Goal: Transaction & Acquisition: Purchase product/service

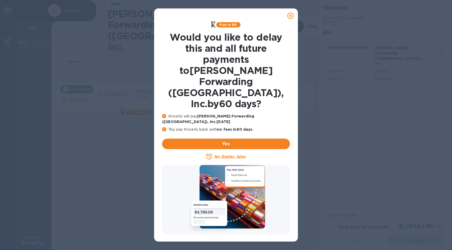
click at [290, 14] on icon at bounding box center [291, 16] width 6 height 6
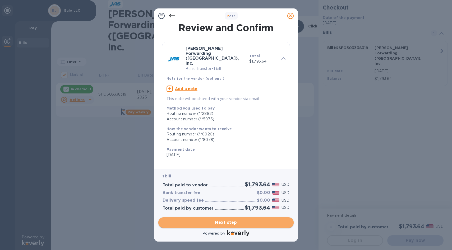
click at [245, 223] on span "Next step" at bounding box center [226, 223] width 127 height 6
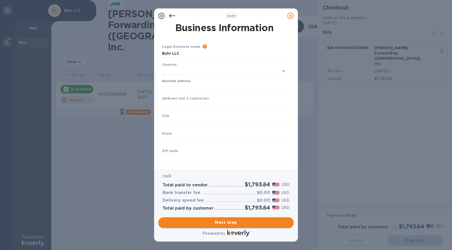
type input "[GEOGRAPHIC_DATA]"
click at [192, 87] on input "Business address" at bounding box center [224, 87] width 125 height 8
type input "[STREET_ADDRESS][PERSON_NAME]"
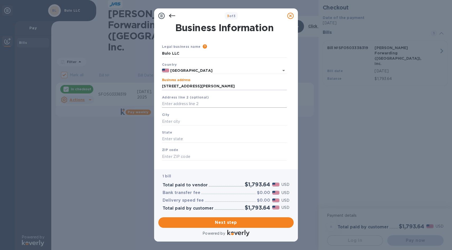
click at [198, 104] on input "text" at bounding box center [224, 104] width 125 height 8
click at [198, 122] on input "text" at bounding box center [224, 122] width 125 height 8
type input "[GEOGRAPHIC_DATA]"
click at [193, 139] on input "text" at bounding box center [224, 139] width 125 height 8
type input "[US_STATE]"
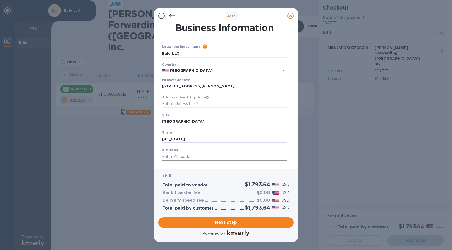
click at [192, 157] on input "text" at bounding box center [224, 157] width 125 height 8
type input "94102"
click at [247, 134] on div "State [US_STATE]" at bounding box center [224, 137] width 129 height 18
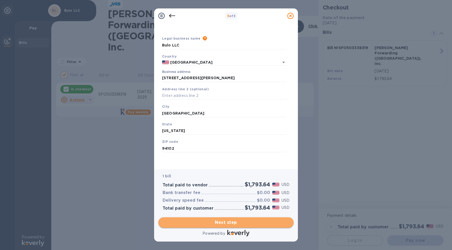
click at [233, 224] on span "Next step" at bounding box center [226, 223] width 127 height 6
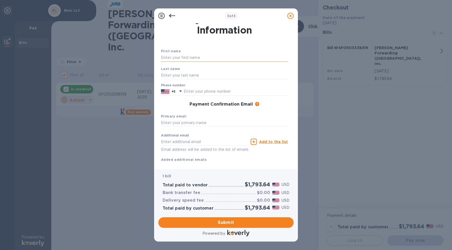
click at [190, 55] on input "text" at bounding box center [224, 58] width 127 height 8
type input "[PERSON_NAME]"
click at [172, 77] on input "text" at bounding box center [224, 75] width 127 height 8
type input "[PERSON_NAME]"
click at [181, 91] on icon at bounding box center [180, 91] width 3 height 1
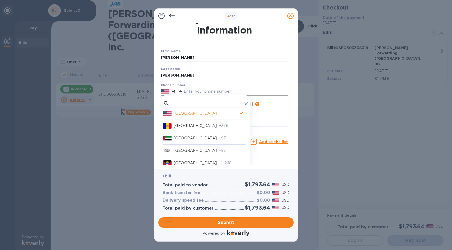
click at [197, 92] on input "text" at bounding box center [236, 92] width 104 height 8
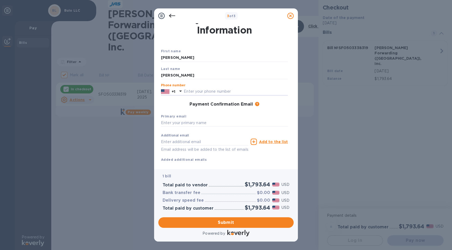
type input "2063834247"
type input "[EMAIL_ADDRESS][DOMAIN_NAME]"
click at [188, 124] on input "text" at bounding box center [224, 123] width 127 height 8
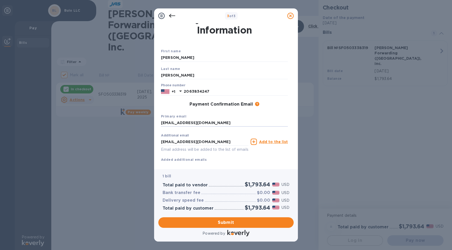
type input "[EMAIL_ADDRESS][DOMAIN_NAME]"
click at [271, 117] on div "Primary email [EMAIL_ADDRESS][DOMAIN_NAME]" at bounding box center [224, 121] width 131 height 18
click at [232, 224] on span "Submit" at bounding box center [226, 223] width 127 height 6
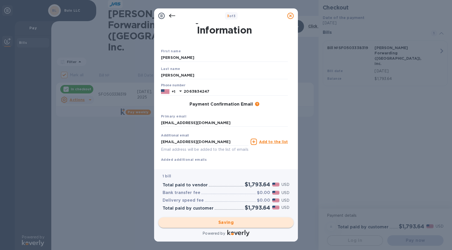
checkbox input "false"
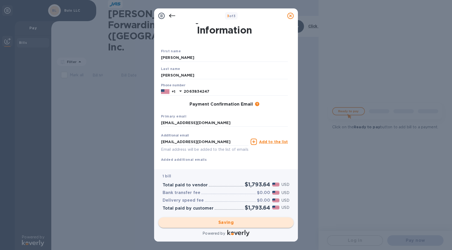
scroll to position [0, 0]
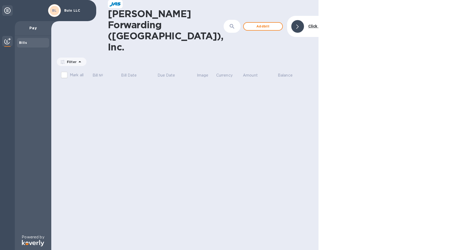
click at [57, 10] on div "BL" at bounding box center [55, 11] width 10 height 10
click at [8, 10] on icon at bounding box center [7, 10] width 6 height 6
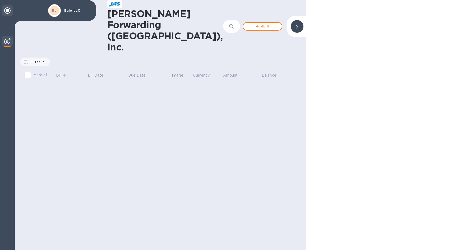
click at [8, 10] on icon at bounding box center [7, 10] width 6 height 6
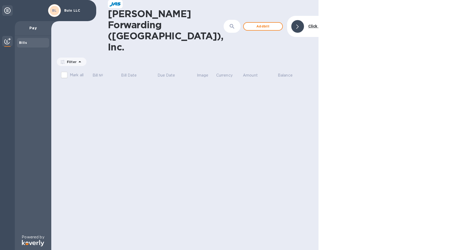
click at [8, 10] on icon at bounding box center [7, 10] width 6 height 6
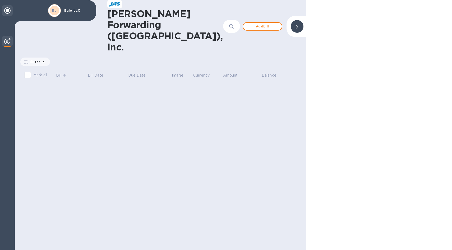
click at [8, 10] on icon at bounding box center [7, 10] width 6 height 6
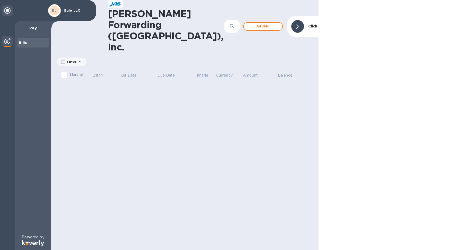
click at [22, 43] on b "Bills" at bounding box center [23, 43] width 8 height 4
click at [308, 24] on b "Click to hide" at bounding box center [320, 26] width 25 height 4
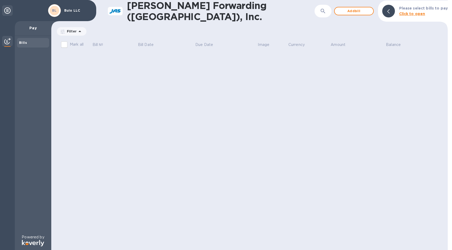
click at [72, 9] on p "Bulo LLC" at bounding box center [77, 11] width 26 height 4
click at [7, 11] on icon at bounding box center [7, 10] width 6 height 6
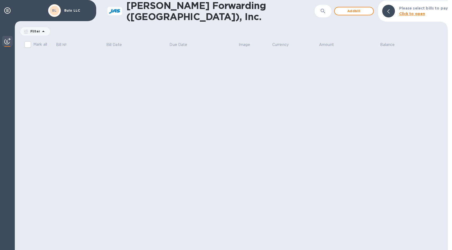
click at [408, 12] on b "Click to open" at bounding box center [412, 14] width 26 height 4
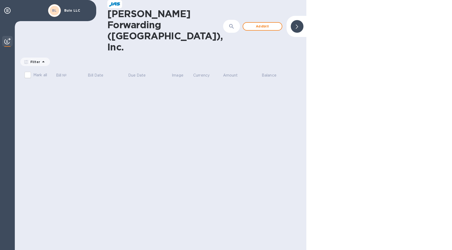
click at [8, 40] on img at bounding box center [7, 41] width 6 height 6
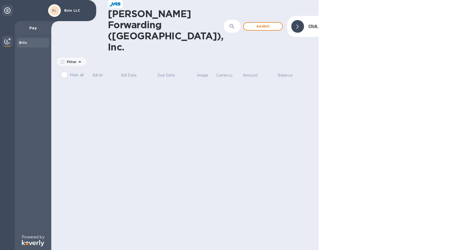
click at [25, 42] on b "Bills" at bounding box center [23, 43] width 8 height 4
click at [78, 58] on div "Filter" at bounding box center [72, 62] width 30 height 8
click at [77, 59] on icon at bounding box center [80, 62] width 6 height 6
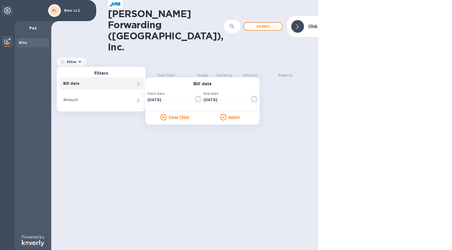
click at [55, 9] on b "BL" at bounding box center [54, 10] width 5 height 4
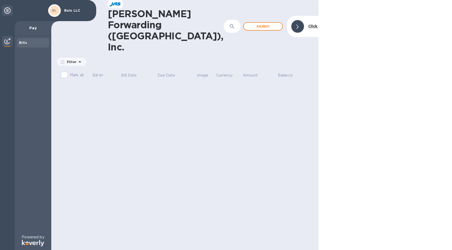
click at [68, 11] on p "Bulo LLC" at bounding box center [77, 11] width 26 height 4
click at [50, 10] on div "BL" at bounding box center [55, 11] width 10 height 10
click at [51, 10] on div "BL" at bounding box center [55, 11] width 10 height 10
click at [7, 12] on icon at bounding box center [7, 10] width 6 height 6
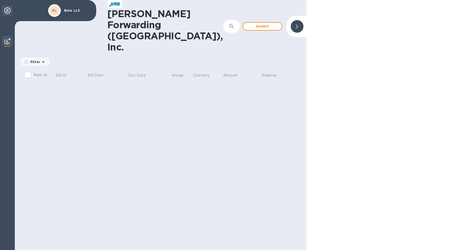
click at [7, 12] on icon at bounding box center [7, 10] width 6 height 6
